Goal: Task Accomplishment & Management: Complete application form

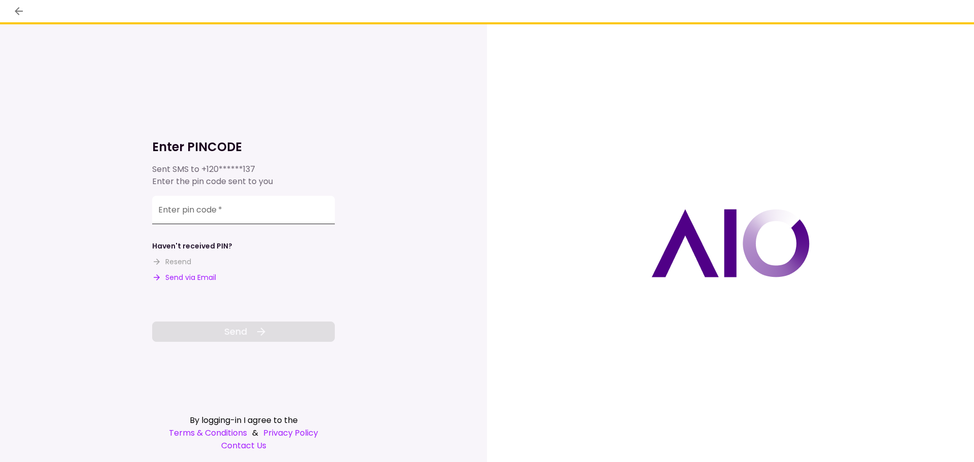
click at [241, 210] on input "Enter pin code   *" at bounding box center [243, 210] width 183 height 28
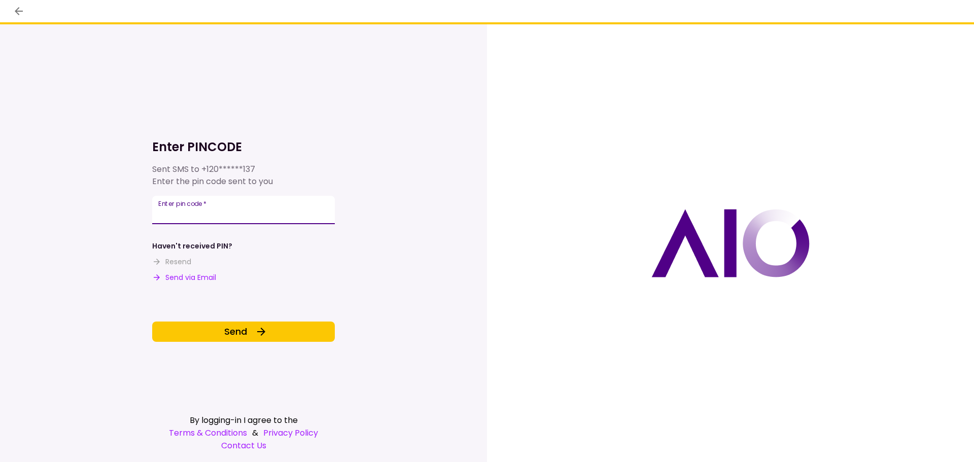
type input "******"
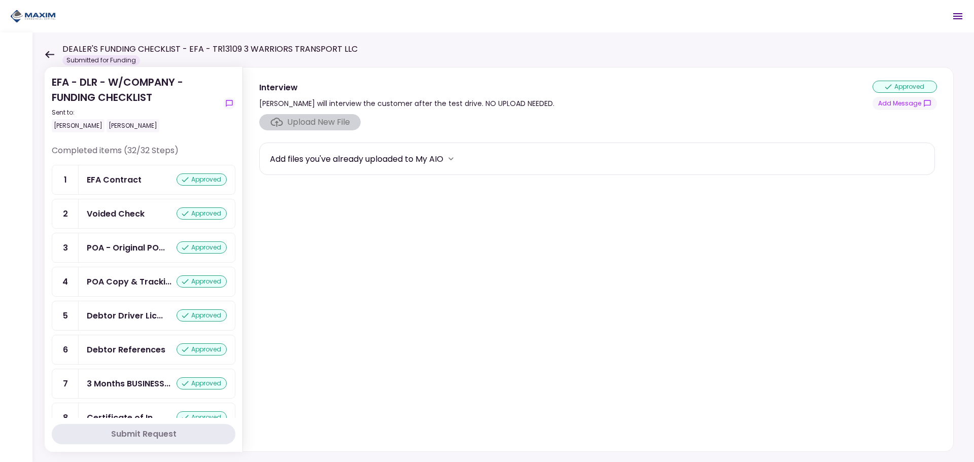
click at [51, 55] on icon at bounding box center [49, 54] width 9 height 7
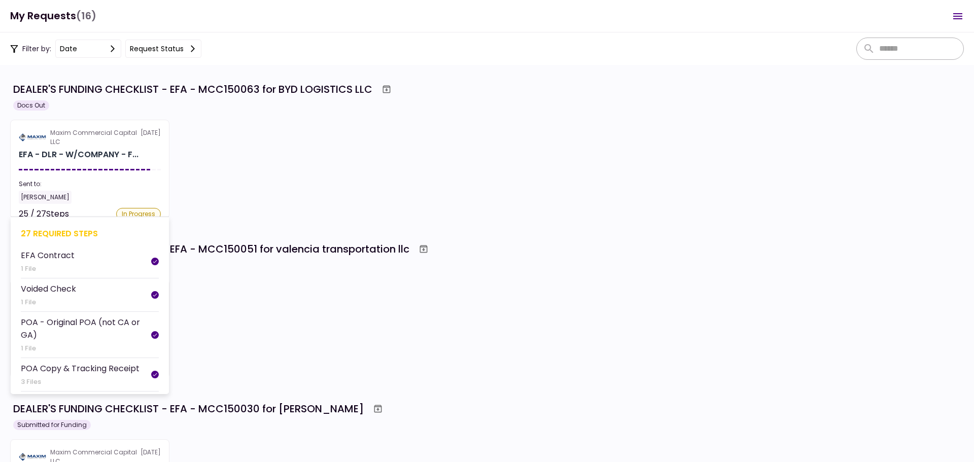
click at [110, 274] on li "EFA Contract 1 File" at bounding box center [90, 261] width 138 height 33
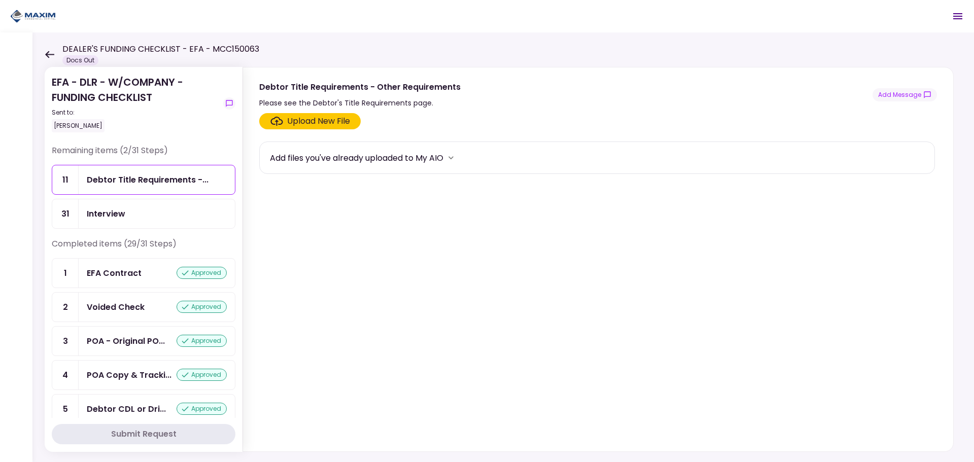
click at [45, 50] on div "DEALER'S FUNDING CHECKLIST - EFA - MCC150063 Docs Out" at bounding box center [152, 54] width 215 height 22
click at [47, 53] on icon at bounding box center [49, 54] width 9 height 7
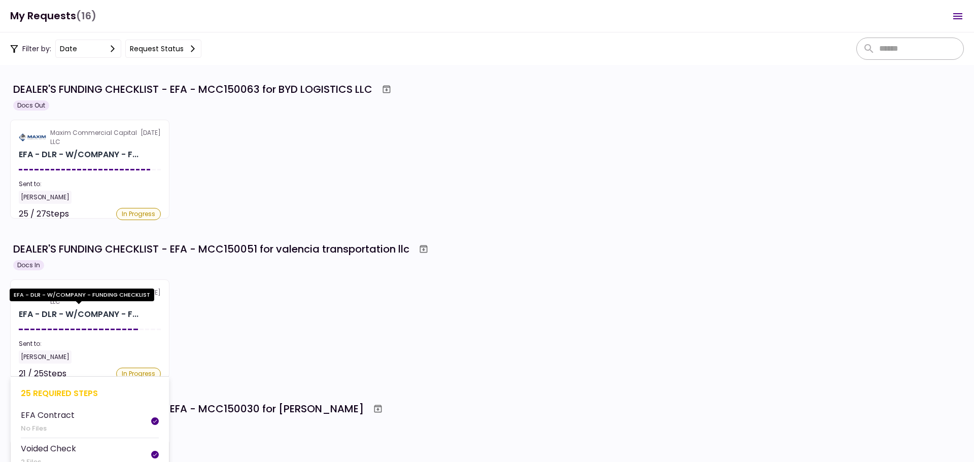
click at [106, 313] on div "EFA - DLR - W/COMPANY - F..." at bounding box center [79, 315] width 120 height 12
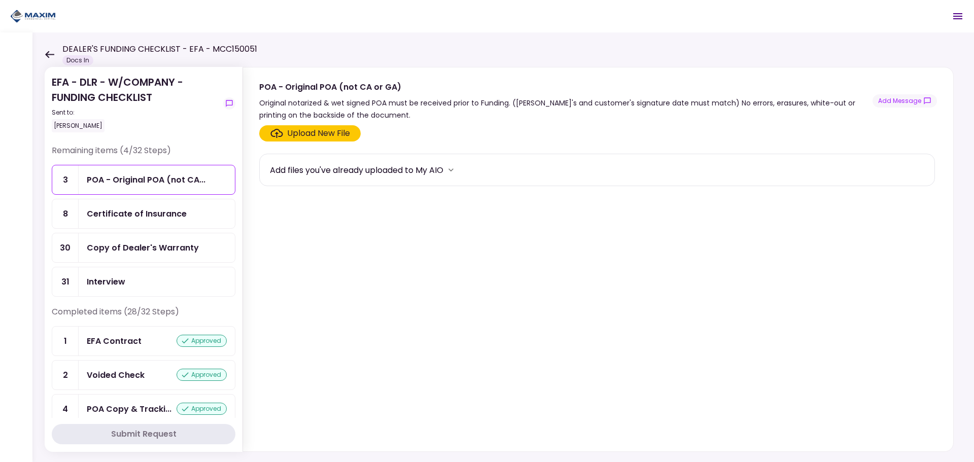
click at [316, 134] on div "Upload New File" at bounding box center [318, 133] width 63 height 12
click at [0, 0] on input "Upload New File" at bounding box center [0, 0] width 0 height 0
click at [110, 246] on div "Copy of Dealer's Warranty" at bounding box center [143, 248] width 112 height 13
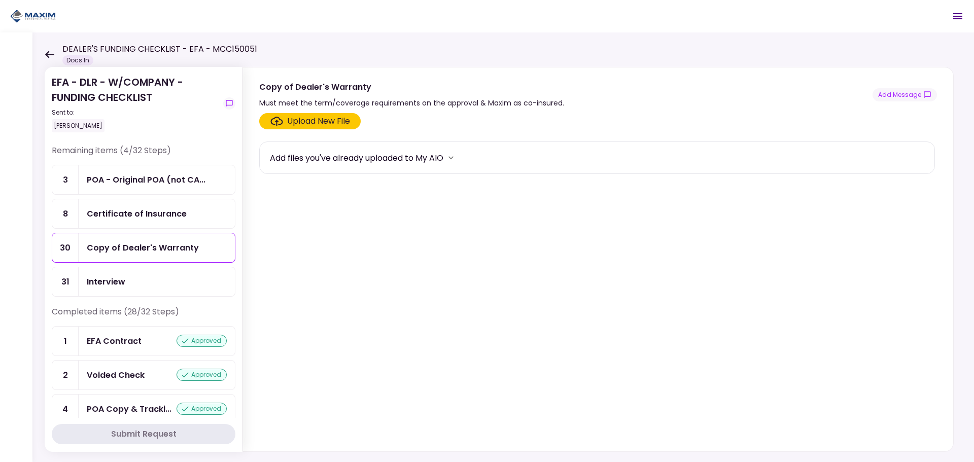
click at [318, 109] on div "Must meet the term/coverage requirements on the approval & Maxim as co-insured." at bounding box center [411, 103] width 305 height 12
click at [317, 117] on div "Upload New File" at bounding box center [318, 121] width 63 height 12
click at [0, 0] on input "Upload New File" at bounding box center [0, 0] width 0 height 0
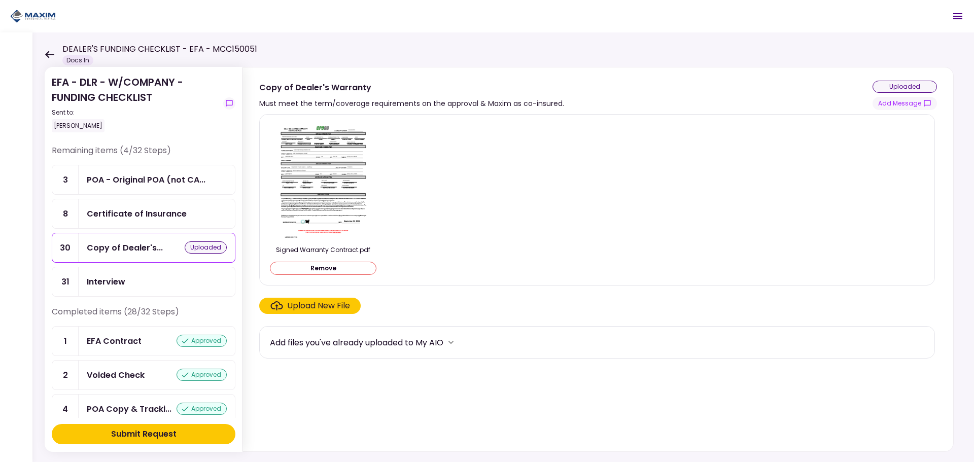
click at [171, 432] on div "Submit Request" at bounding box center [143, 434] width 65 height 12
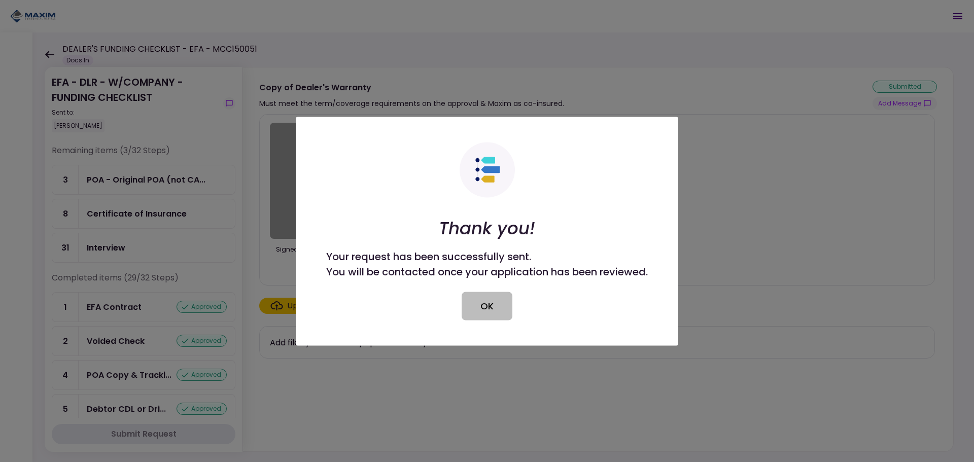
click at [490, 301] on button "OK" at bounding box center [487, 306] width 51 height 28
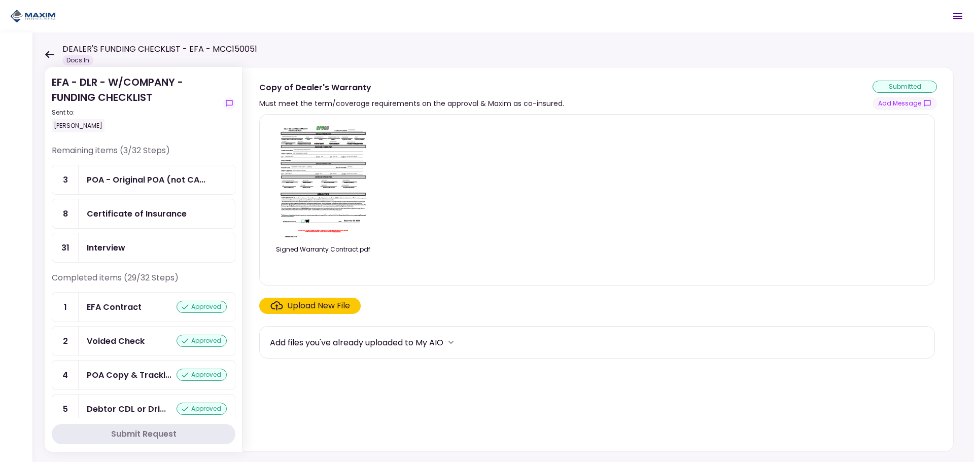
click at [54, 55] on div "DEALER'S FUNDING CHECKLIST - EFA - MCC150051 Docs In" at bounding box center [151, 54] width 213 height 22
click at [48, 55] on icon at bounding box center [49, 54] width 9 height 7
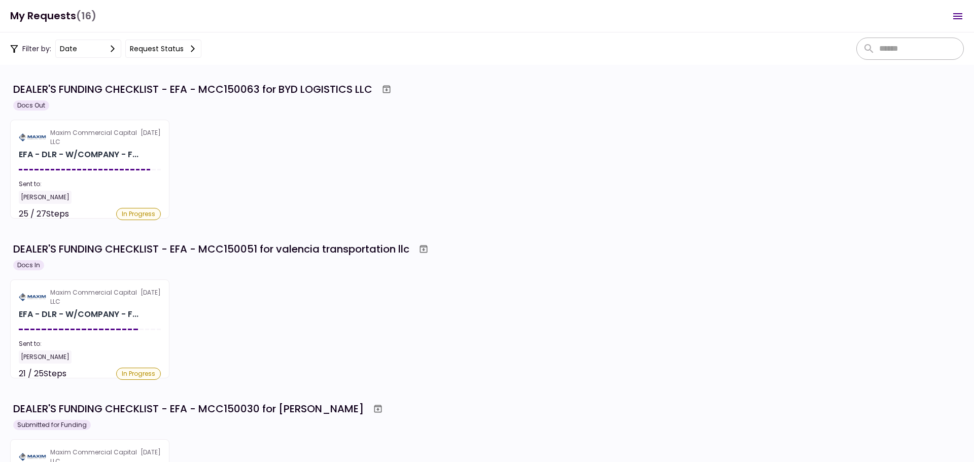
click at [330, 194] on div "Maxim Commercial Capital LLC 22 Sep EFA - DLR - W/COMPANY - F... Sent to: Maria…" at bounding box center [487, 169] width 954 height 99
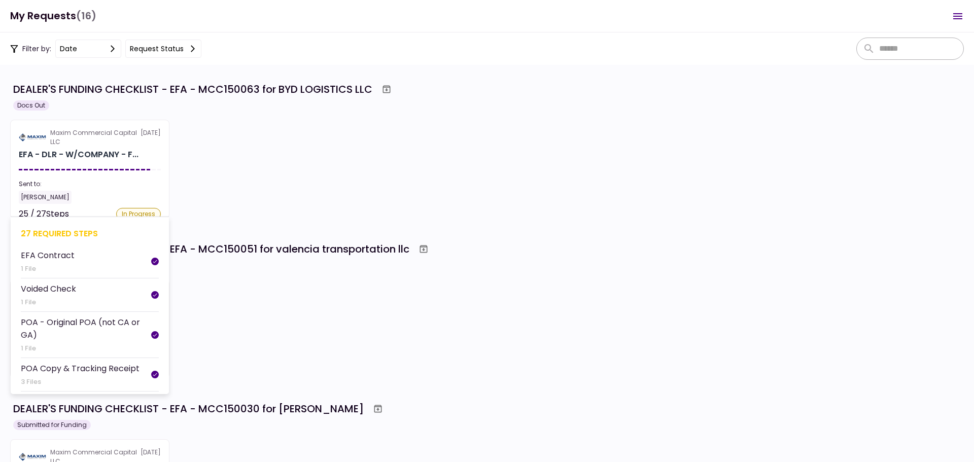
click at [126, 151] on div "EFA - DLR - W/COMPANY - F..." at bounding box center [79, 155] width 120 height 12
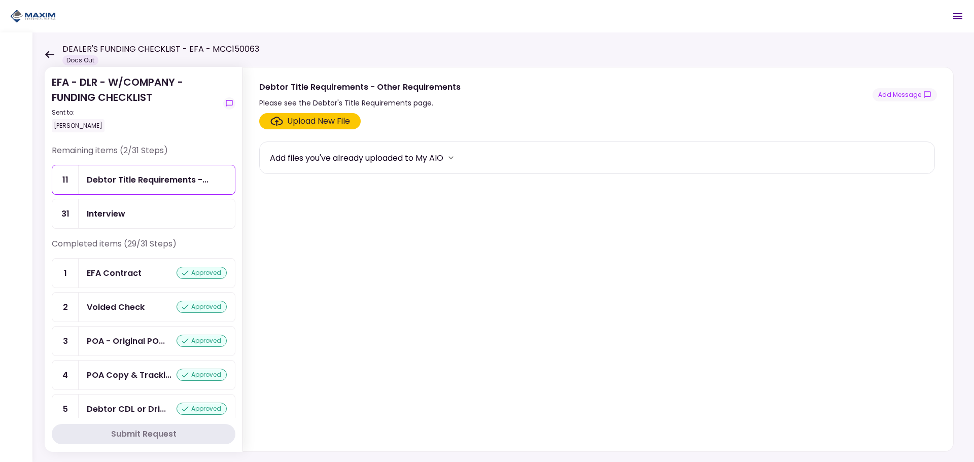
click at [46, 55] on icon at bounding box center [49, 54] width 9 height 7
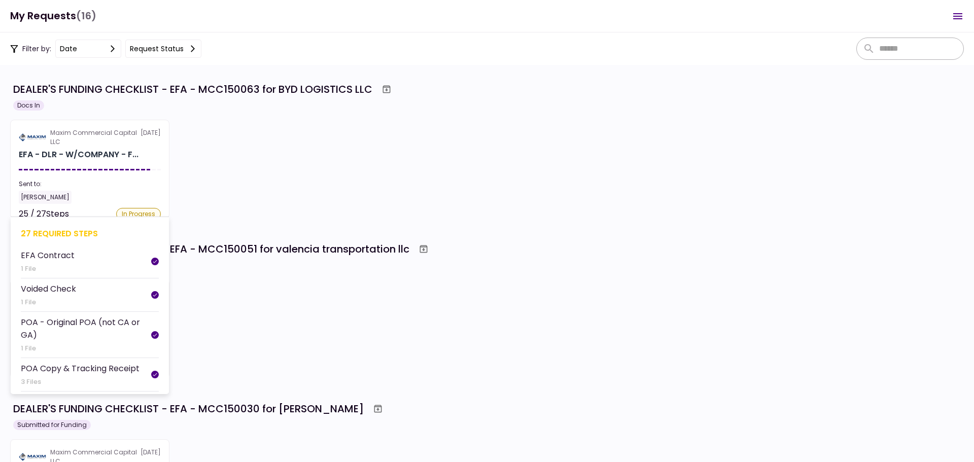
click at [84, 177] on section "Maxim Commercial Capital LLC 23 Sep EFA - DLR - W/COMPANY - F... Sent to: Maria…" at bounding box center [89, 169] width 159 height 99
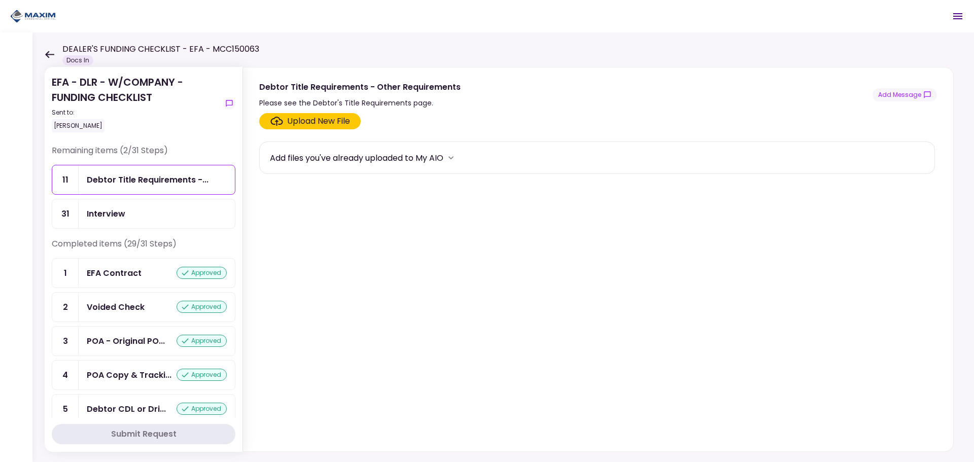
click at [49, 58] on div "DEALER'S FUNDING CHECKLIST - EFA - MCC150063 Docs In" at bounding box center [152, 54] width 215 height 22
click at [49, 54] on icon at bounding box center [49, 54] width 9 height 7
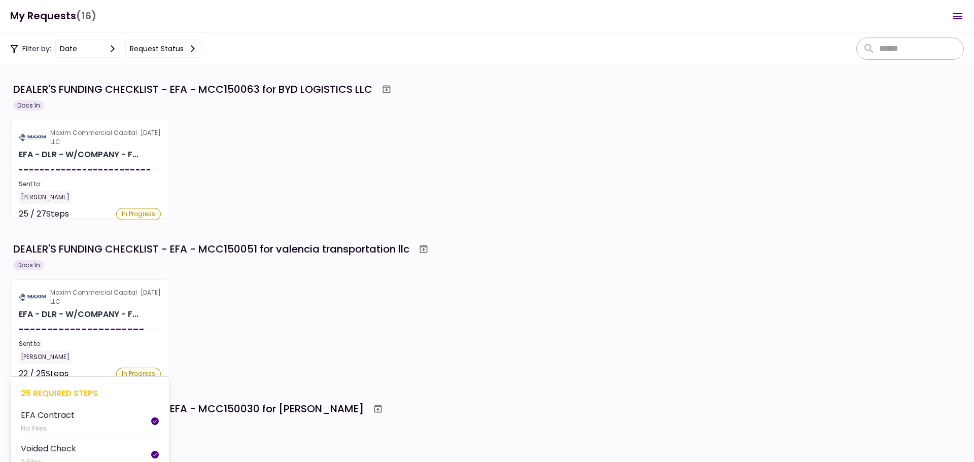
click at [88, 312] on div "EFA - DLR - W/COMPANY - F..." at bounding box center [79, 315] width 120 height 12
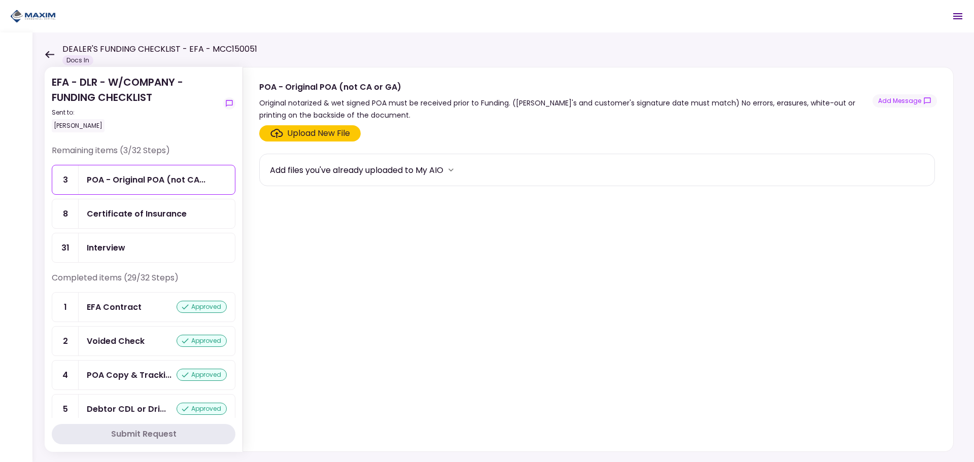
click at [48, 52] on icon at bounding box center [49, 54] width 9 height 7
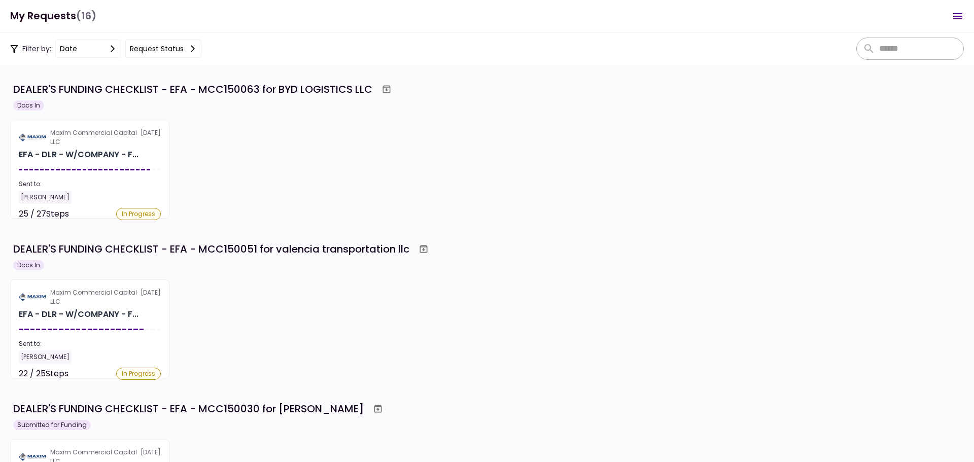
click at [103, 165] on section "Maxim Commercial Capital LLC 23 Sep EFA - DLR - W/COMPANY - F... Sent to: Maria…" at bounding box center [89, 169] width 159 height 99
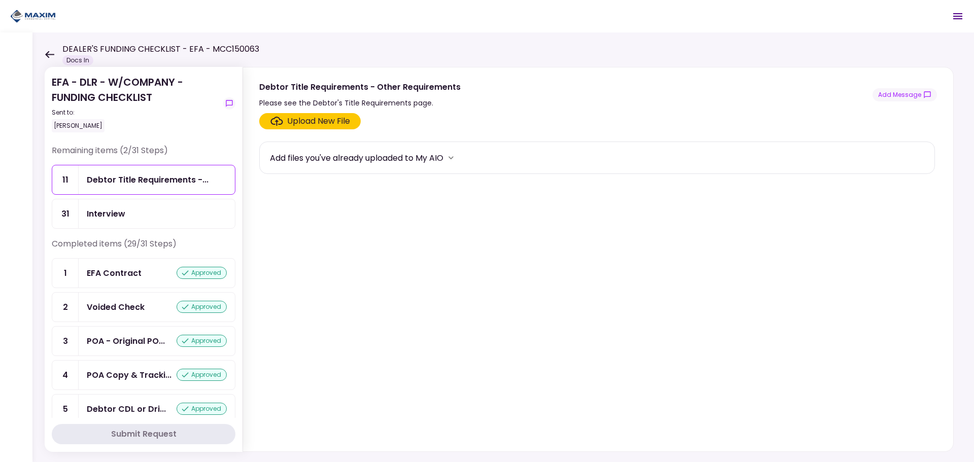
click at [49, 50] on div "DEALER'S FUNDING CHECKLIST - EFA - MCC150063 Docs In" at bounding box center [152, 54] width 215 height 22
click at [49, 51] on icon at bounding box center [49, 54] width 9 height 7
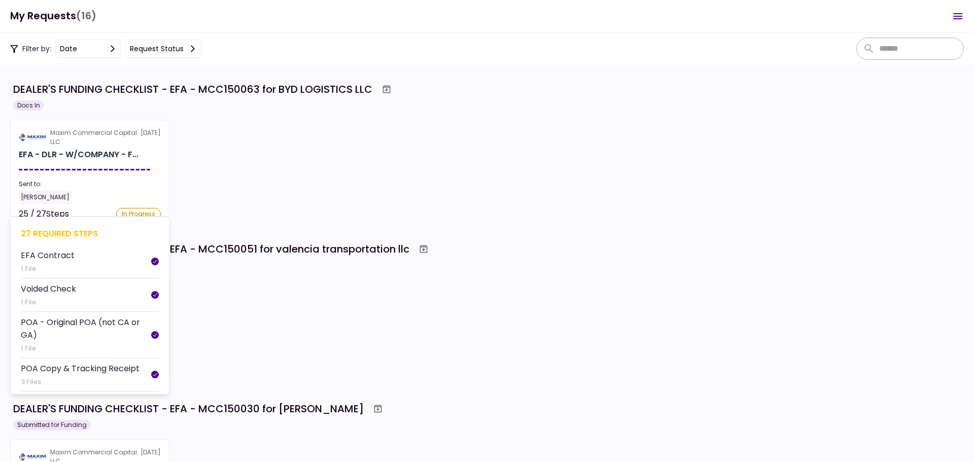
click at [87, 167] on section "Maxim Commercial Capital LLC 23 Sep EFA - DLR - W/COMPANY - F... Sent to: Maria…" at bounding box center [89, 169] width 159 height 99
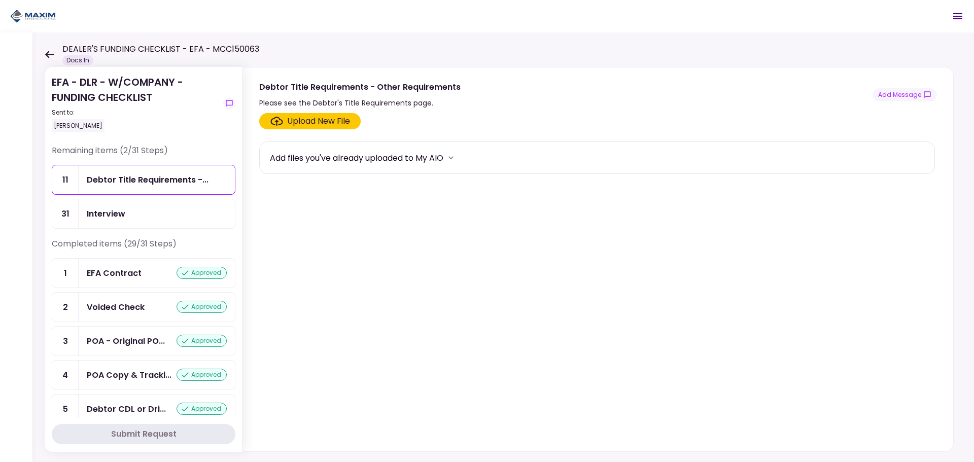
click at [45, 52] on icon at bounding box center [50, 55] width 10 height 8
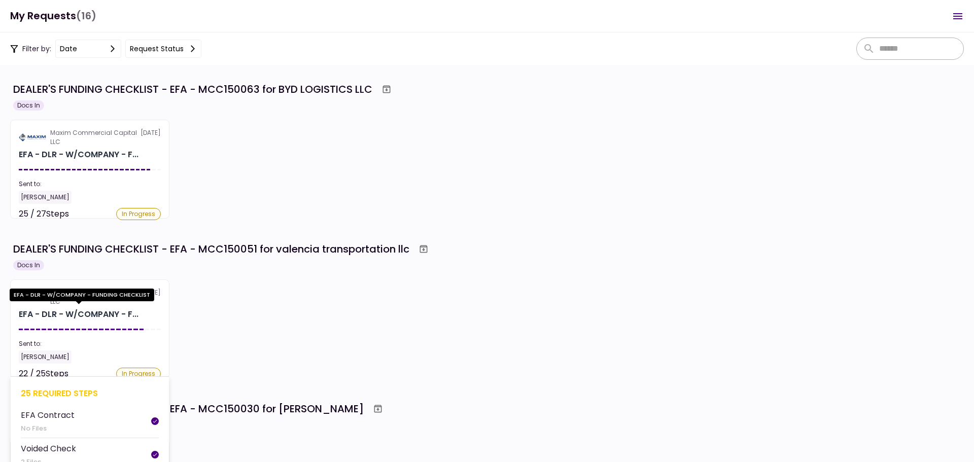
click at [104, 313] on div "EFA - DLR - W/COMPANY - F..." at bounding box center [79, 315] width 120 height 12
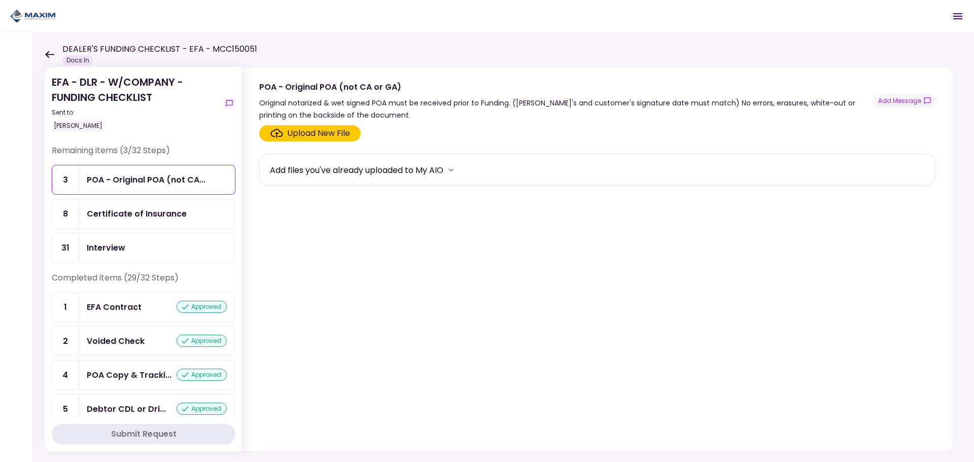
click at [129, 218] on div "Certificate of Insurance" at bounding box center [137, 214] width 100 height 13
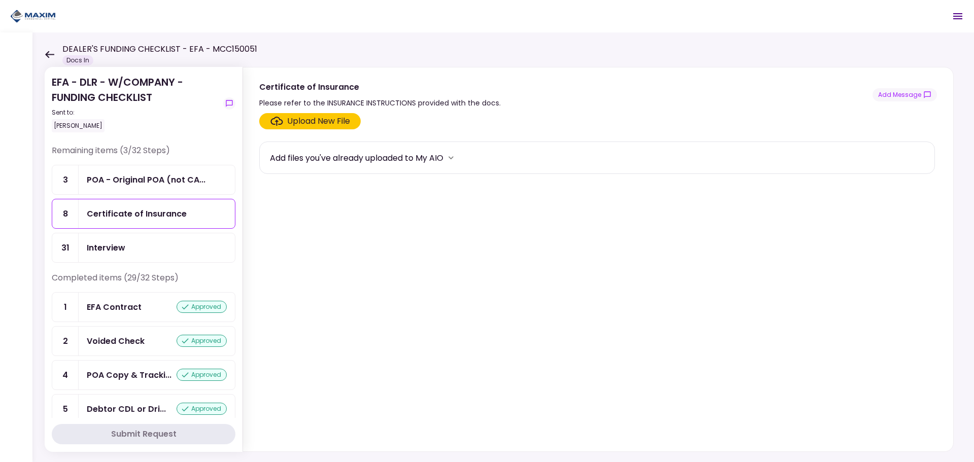
click at [293, 119] on div "Upload New File" at bounding box center [318, 121] width 63 height 12
click at [0, 0] on input "Upload New File" at bounding box center [0, 0] width 0 height 0
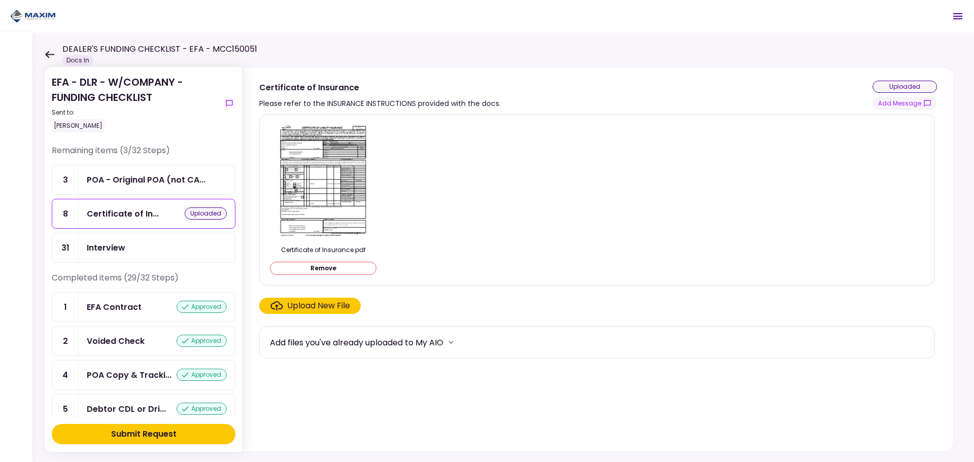
click at [143, 434] on div "Submit Request" at bounding box center [143, 434] width 65 height 12
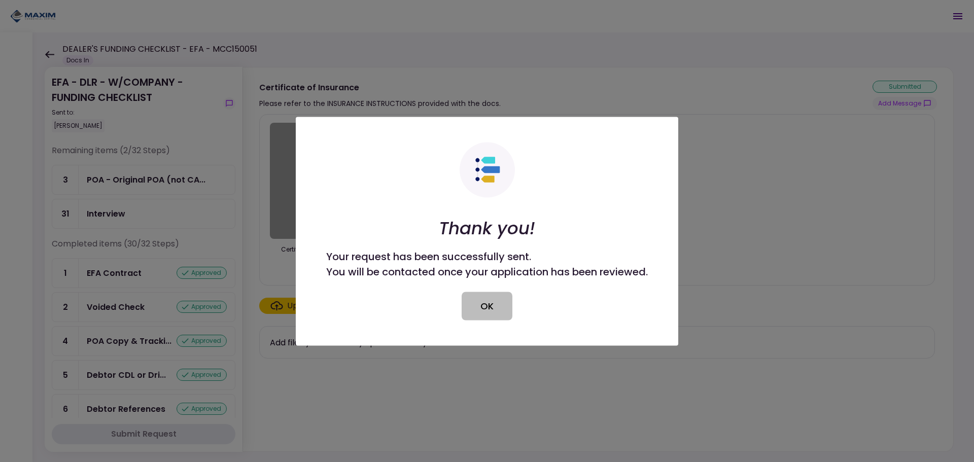
click at [487, 308] on button "OK" at bounding box center [487, 306] width 51 height 28
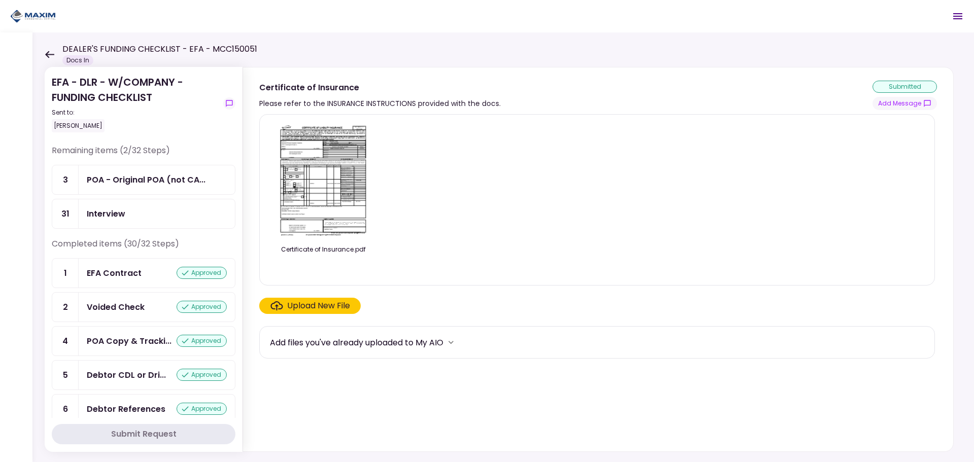
click at [461, 212] on div "Certificate of Insurance.pdf" at bounding box center [597, 200] width 655 height 154
click at [49, 51] on icon at bounding box center [50, 55] width 10 height 8
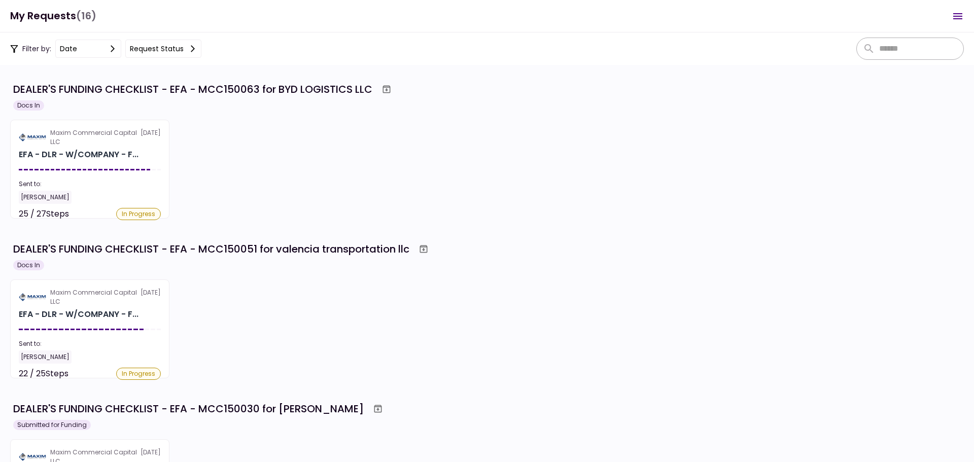
click at [329, 288] on div "Maxim Commercial Capital LLC 23 Sep EFA - DLR - W/COMPANY - F... Sent to: Maria…" at bounding box center [487, 329] width 954 height 99
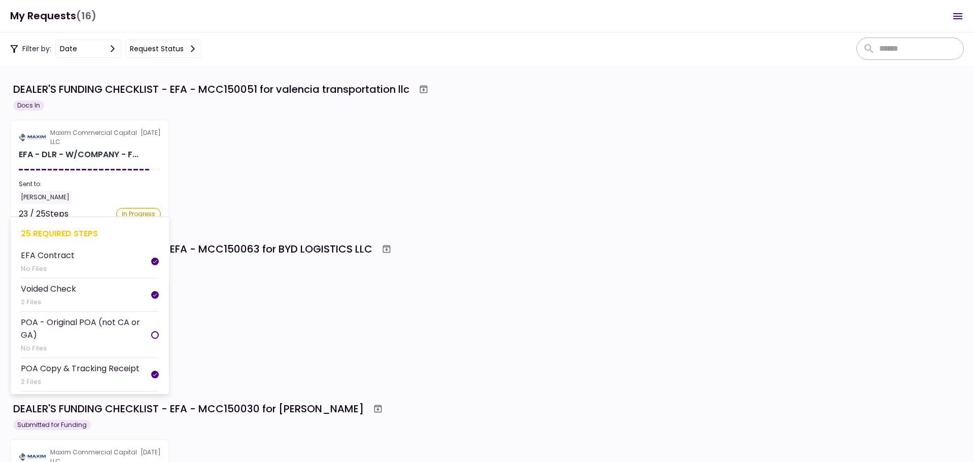
click at [123, 148] on section "Maxim Commercial Capital LLC [DATE] EFA - DLR - W/COMPANY - F... Sent to: [PERS…" at bounding box center [89, 169] width 159 height 99
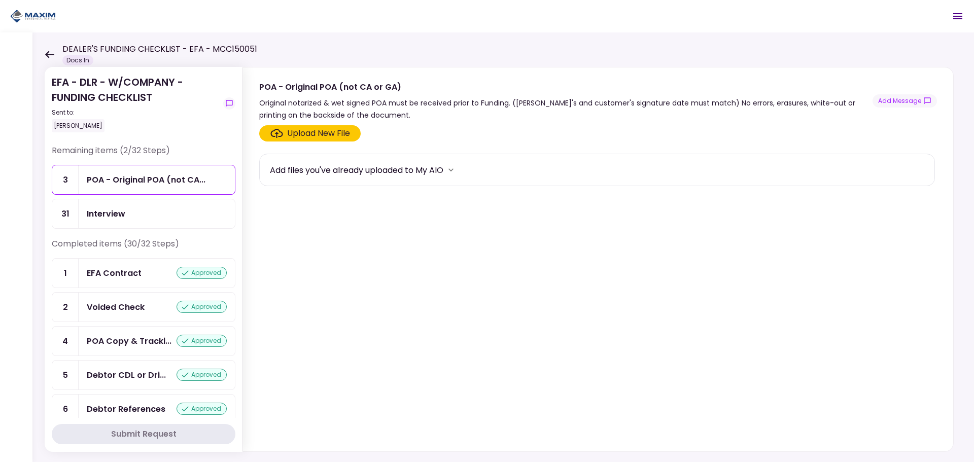
click at [116, 212] on div "Interview" at bounding box center [106, 214] width 39 height 13
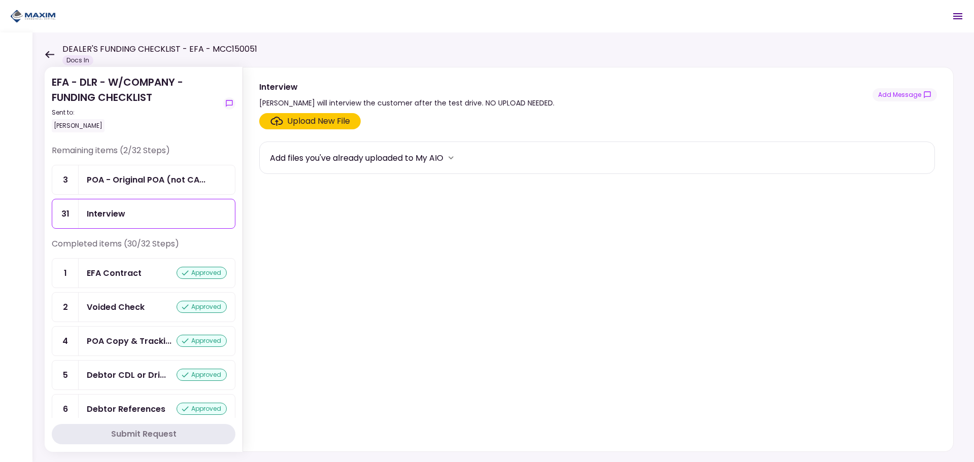
click at [109, 187] on div "POA - Original POA (not CA..." at bounding box center [157, 179] width 156 height 29
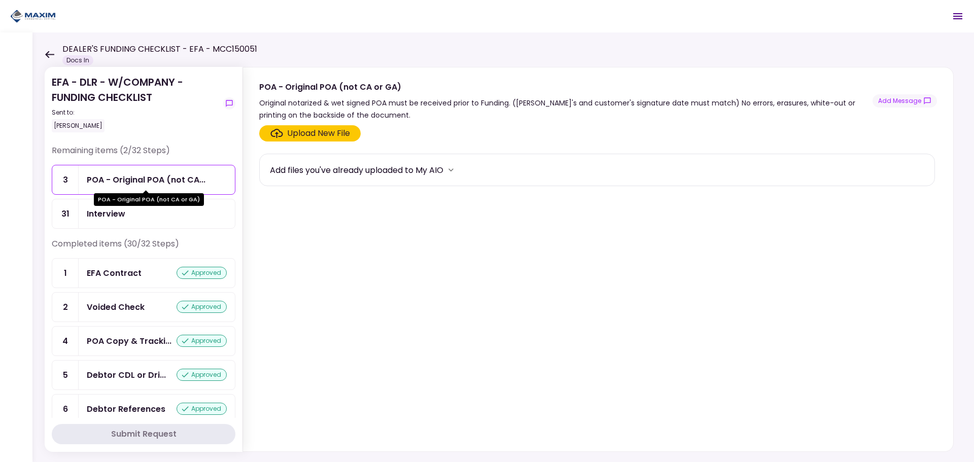
click at [307, 139] on div "Upload New File" at bounding box center [318, 133] width 63 height 12
click at [0, 0] on input "Upload New File" at bounding box center [0, 0] width 0 height 0
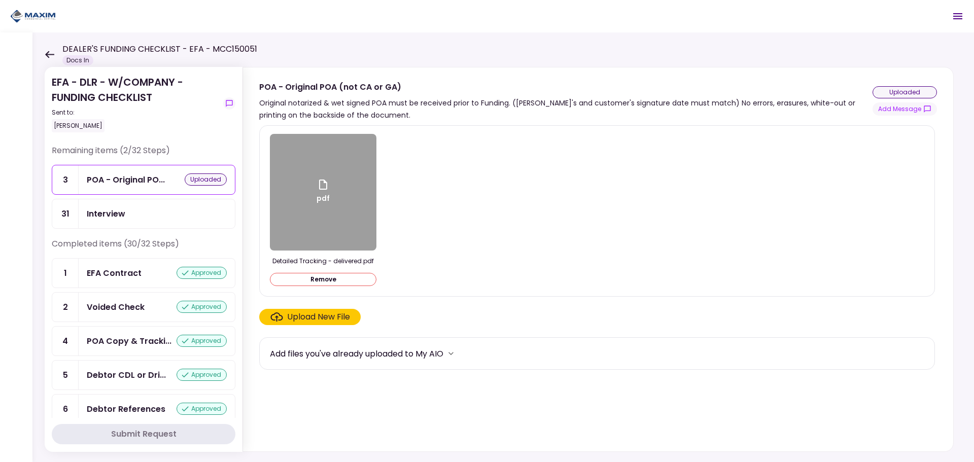
click at [167, 434] on div "Submit Request" at bounding box center [143, 434] width 65 height 12
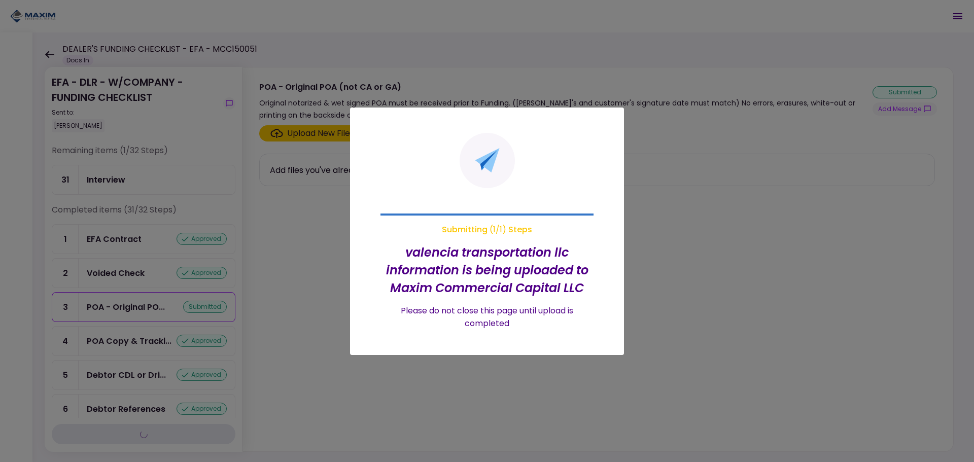
click at [294, 251] on div at bounding box center [487, 231] width 974 height 462
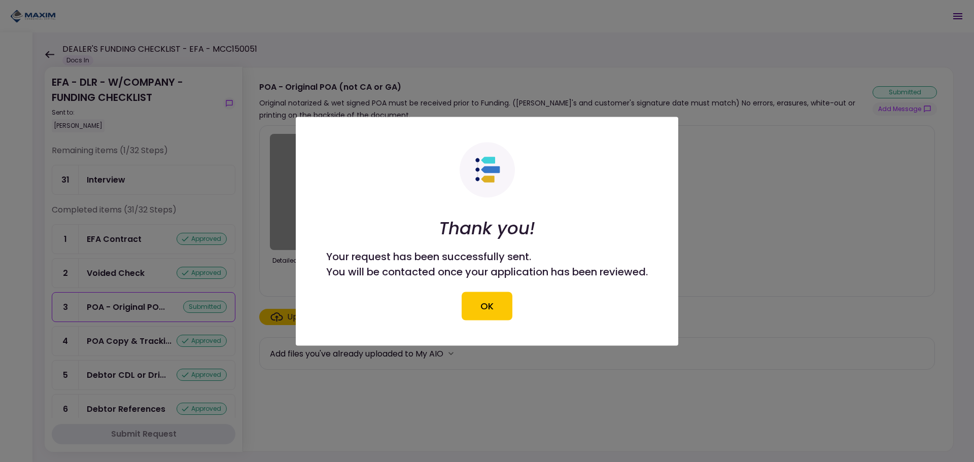
click at [481, 313] on button "OK" at bounding box center [487, 306] width 51 height 28
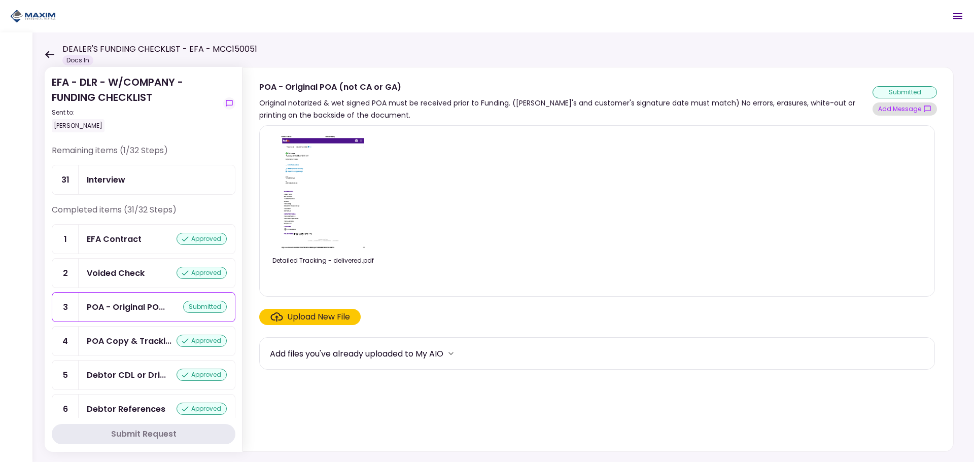
click at [910, 110] on button "Add Message" at bounding box center [905, 109] width 64 height 13
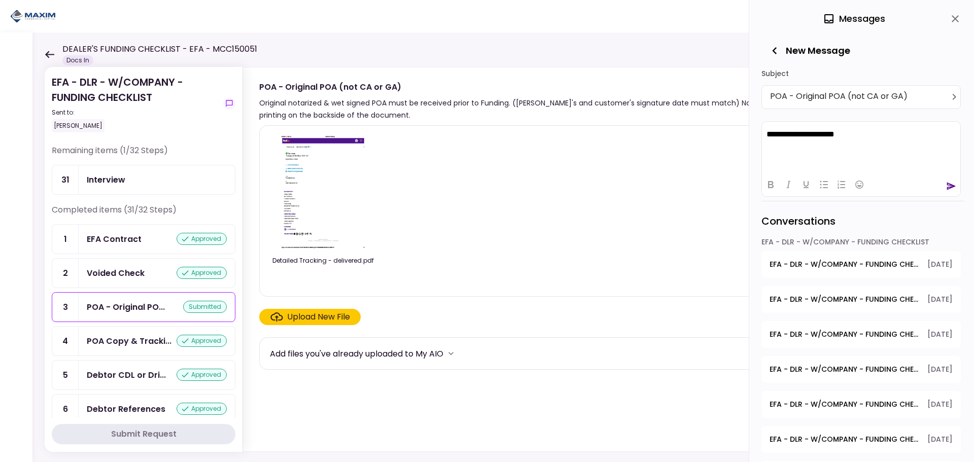
click at [956, 182] on div "**********" at bounding box center [861, 159] width 199 height 76
click at [954, 184] on icon "send" at bounding box center [952, 186] width 10 height 10
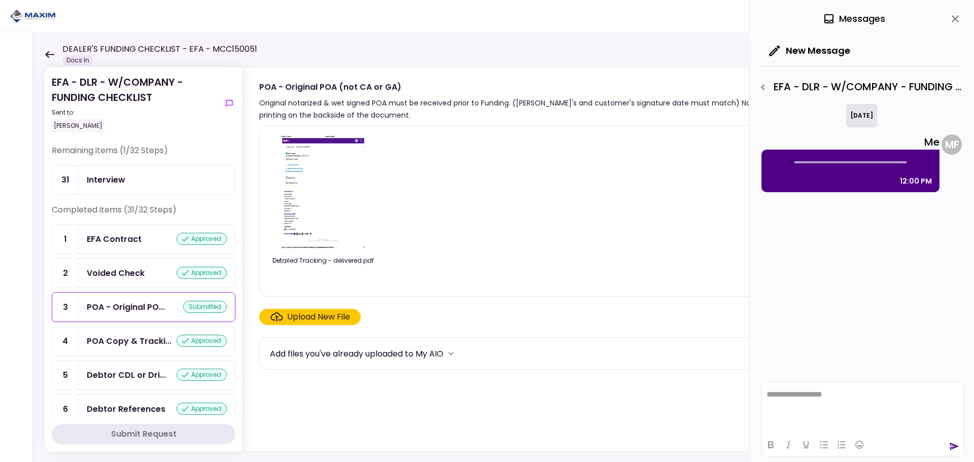
click at [954, 21] on icon "close" at bounding box center [956, 19] width 12 height 12
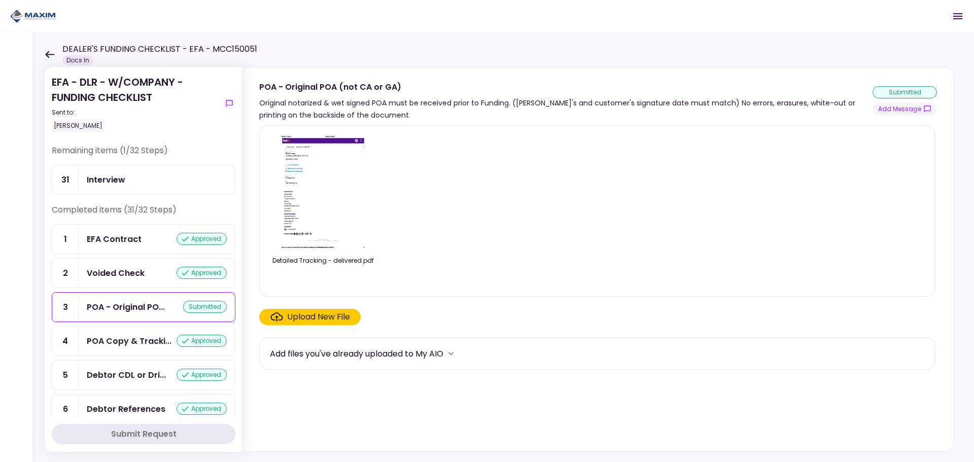
click at [49, 54] on icon at bounding box center [49, 54] width 9 height 7
